Goal: Navigation & Orientation: Find specific page/section

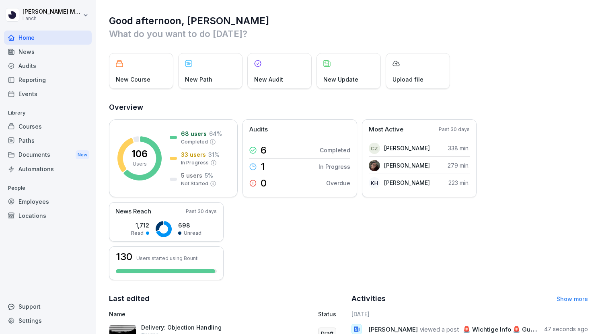
click at [39, 77] on div "Reporting" at bounding box center [48, 80] width 88 height 14
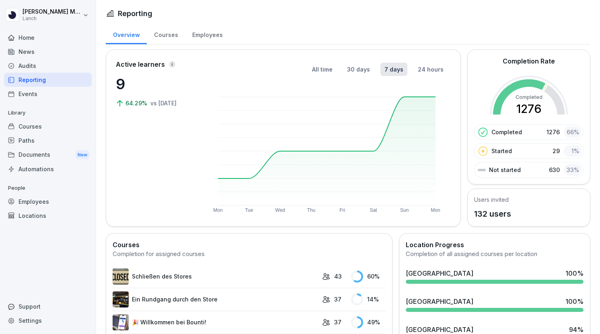
click at [36, 66] on div "Audits" at bounding box center [48, 66] width 88 height 14
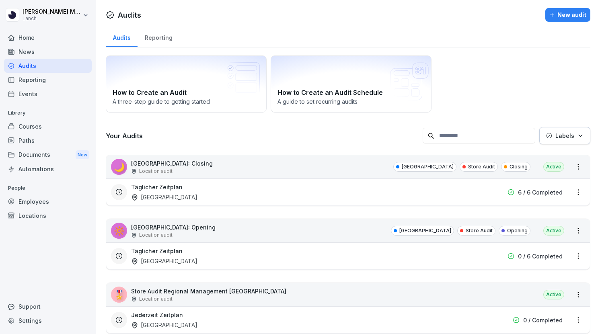
click at [155, 37] on div "Reporting" at bounding box center [158, 37] width 42 height 20
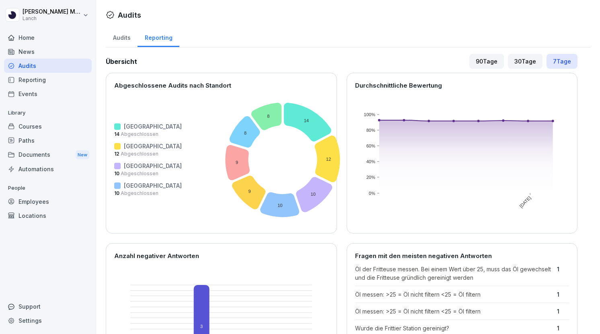
click at [121, 38] on div "Audits" at bounding box center [122, 37] width 32 height 20
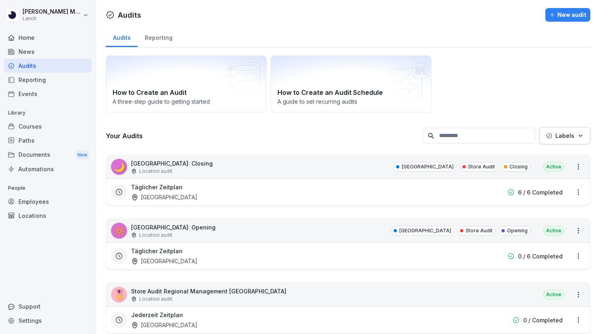
click at [232, 195] on div "Täglicher Zeitplan [GEOGRAPHIC_DATA]" at bounding box center [296, 192] width 331 height 18
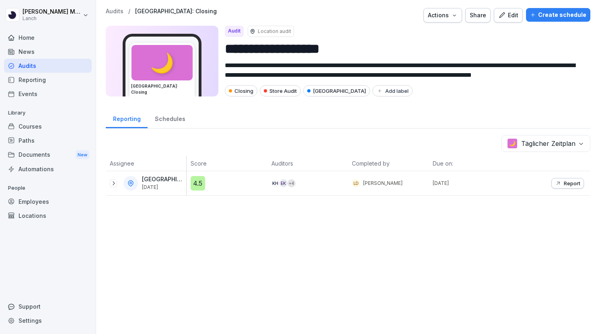
click at [115, 183] on icon at bounding box center [113, 183] width 6 height 6
